Goal: Transaction & Acquisition: Purchase product/service

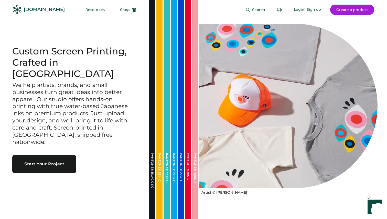
click at [353, 10] on button "Create a product" at bounding box center [352, 10] width 44 height 10
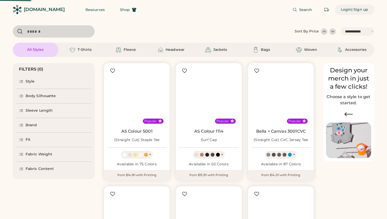
select select "*****"
select select "*"
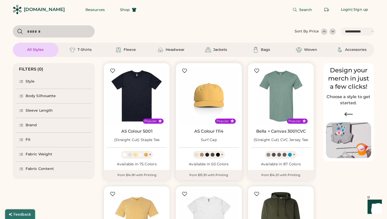
scroll to position [73, 0]
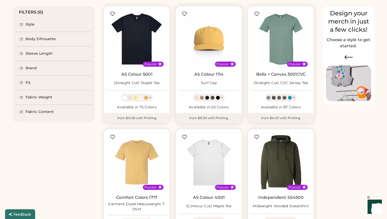
select select "*****"
select select "*"
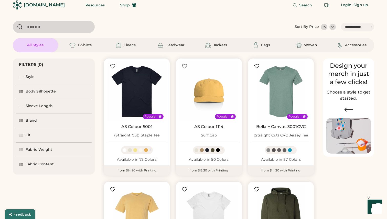
scroll to position [4, 0]
click at [257, 46] on img at bounding box center [256, 45] width 6 height 6
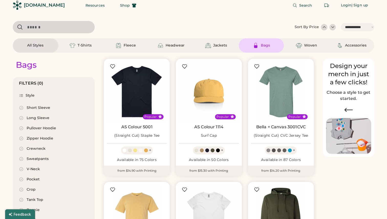
select select "*"
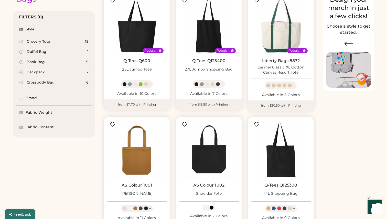
scroll to position [28, 0]
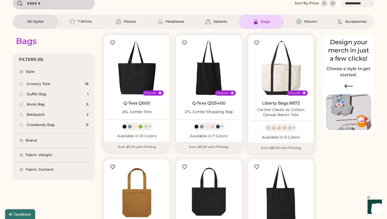
click at [283, 75] on img at bounding box center [281, 68] width 60 height 60
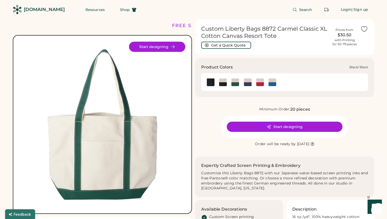
click at [213, 84] on img at bounding box center [211, 83] width 8 height 8
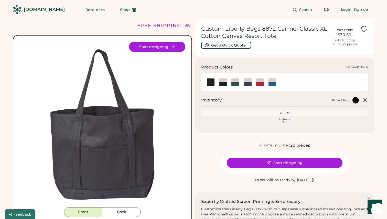
click at [224, 85] on img at bounding box center [223, 83] width 8 height 8
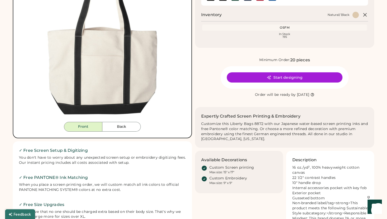
scroll to position [85, 0]
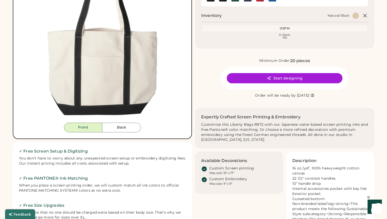
click at [284, 36] on div "In Stock 195" at bounding box center [284, 37] width 163 height 6
click at [131, 129] on button "Back" at bounding box center [121, 128] width 38 height 10
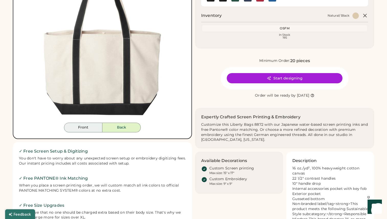
click at [91, 129] on button "Front" at bounding box center [83, 128] width 38 height 10
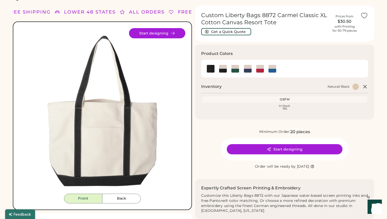
scroll to position [0, 0]
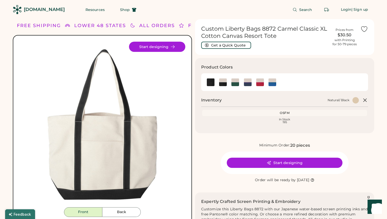
click at [51, 13] on div "[DOMAIN_NAME]" at bounding box center [44, 9] width 41 height 6
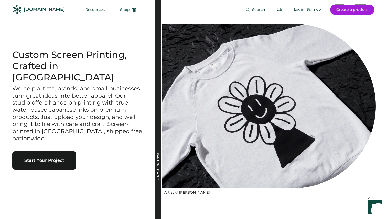
click at [343, 6] on button "Create a product" at bounding box center [352, 10] width 44 height 10
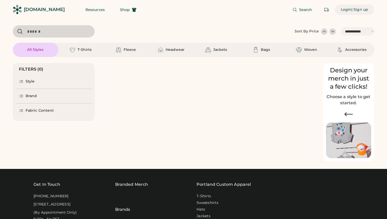
select select "*****"
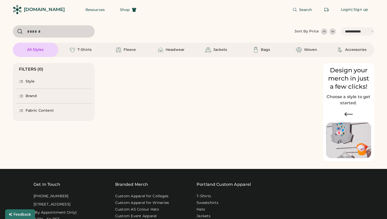
select select "*"
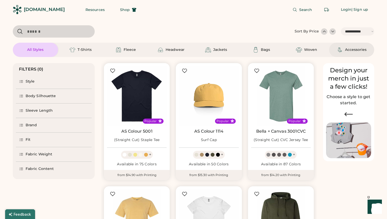
click at [359, 50] on div "Accessories" at bounding box center [355, 49] width 21 height 5
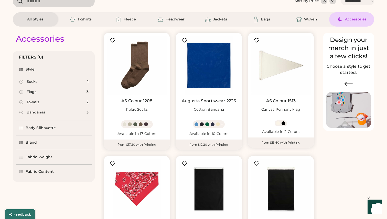
select select "*****"
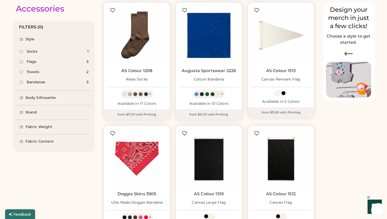
scroll to position [14, 0]
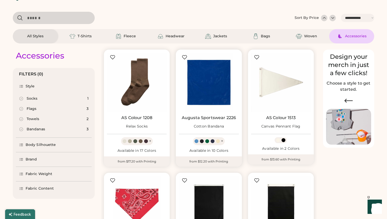
click at [207, 85] on img at bounding box center [209, 83] width 60 height 60
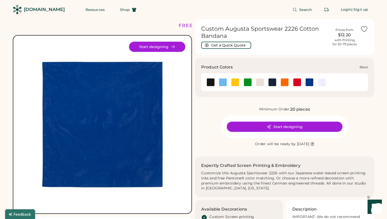
click at [209, 83] on img at bounding box center [211, 83] width 8 height 8
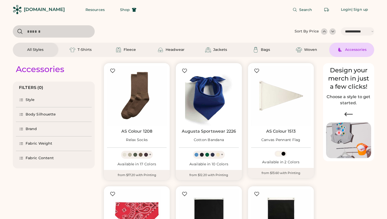
select select "*****"
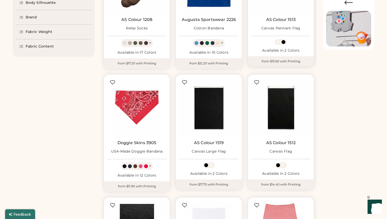
scroll to position [112, 0]
click at [340, 136] on div "Accessories FILTERS (0) Style Body Silhouette Brand Fabric Weight Fabric Conten…" at bounding box center [193, 132] width 361 height 375
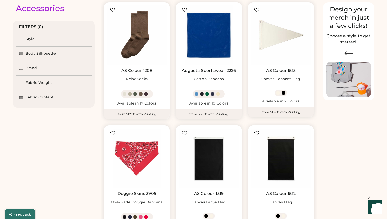
scroll to position [0, 0]
